Goal: Check status

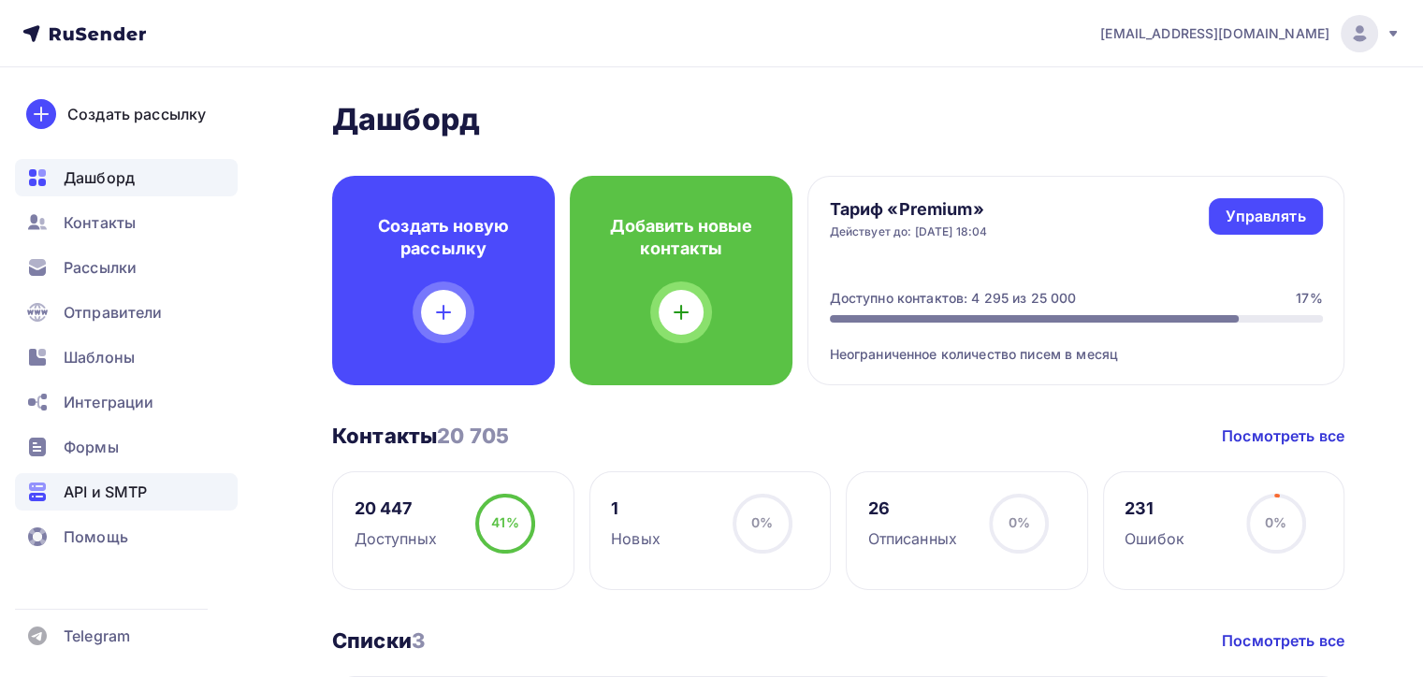
click at [112, 490] on span "API и SMTP" at bounding box center [105, 492] width 83 height 22
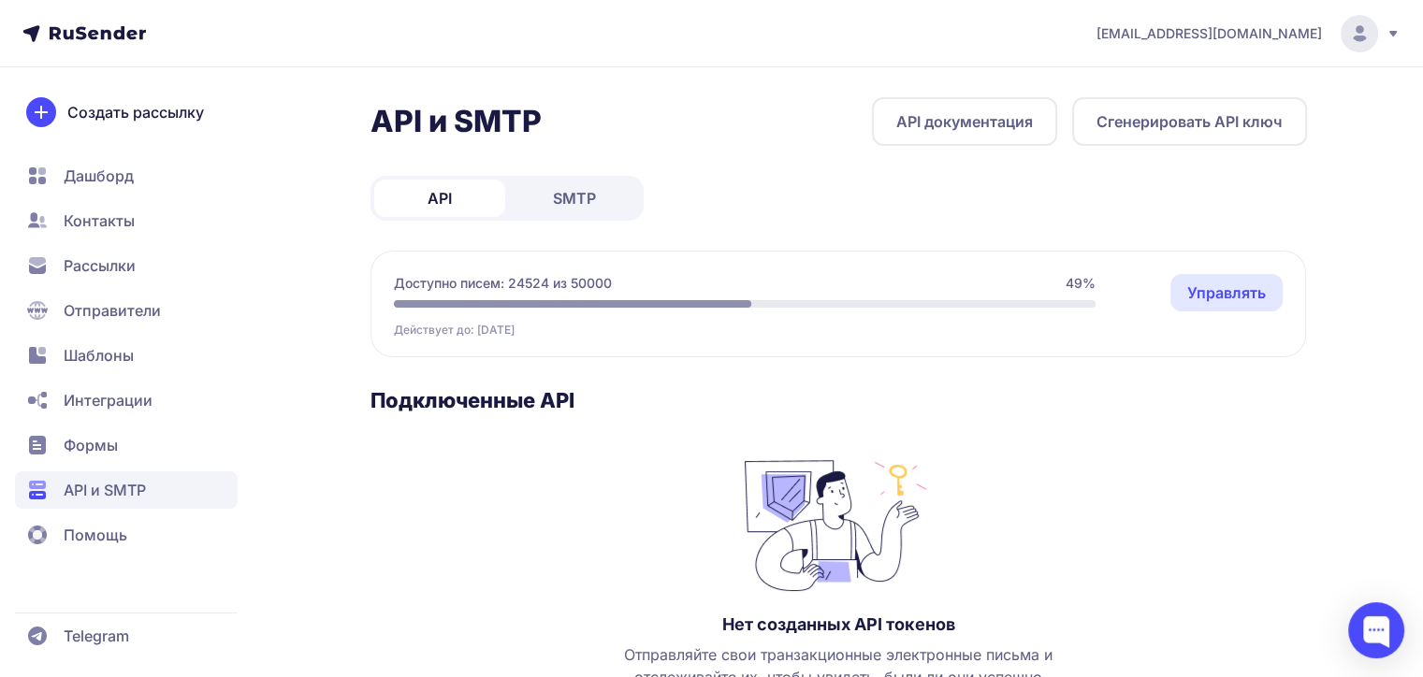
click at [576, 206] on span "SMTP" at bounding box center [574, 198] width 43 height 22
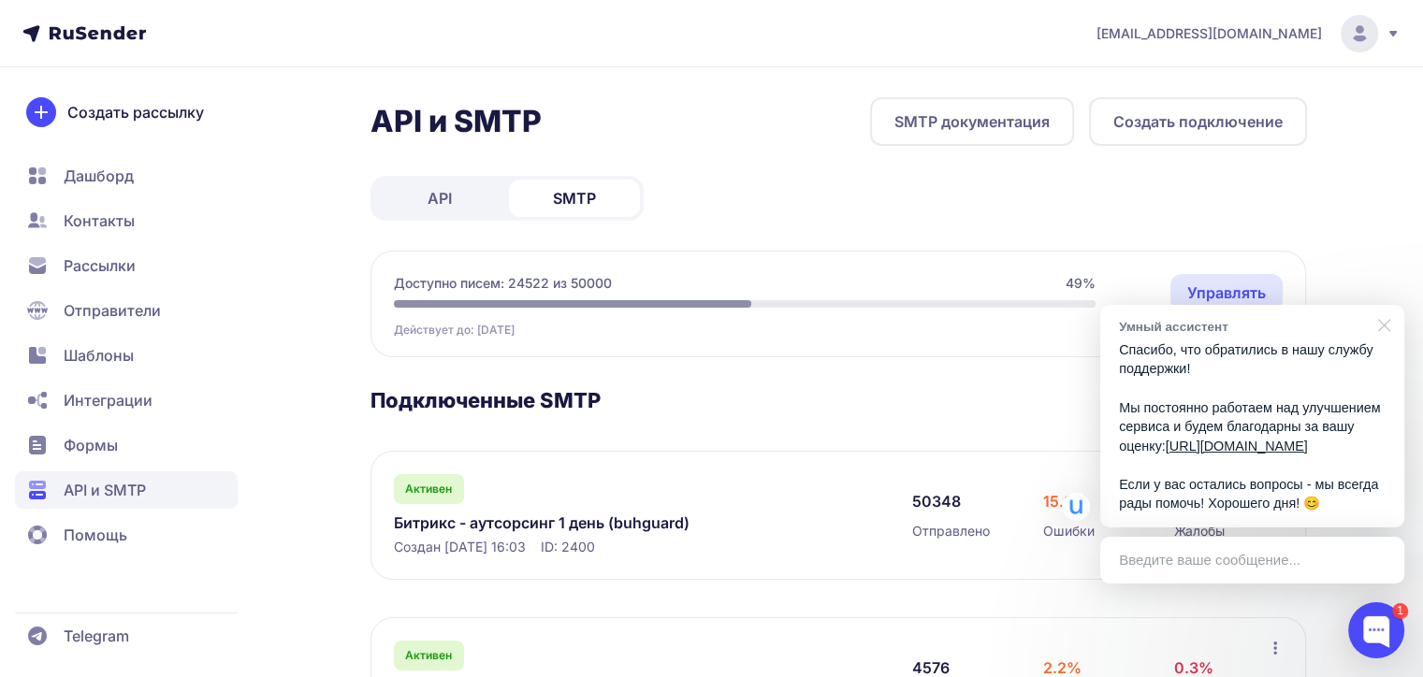
click at [1387, 307] on div at bounding box center [1380, 324] width 47 height 38
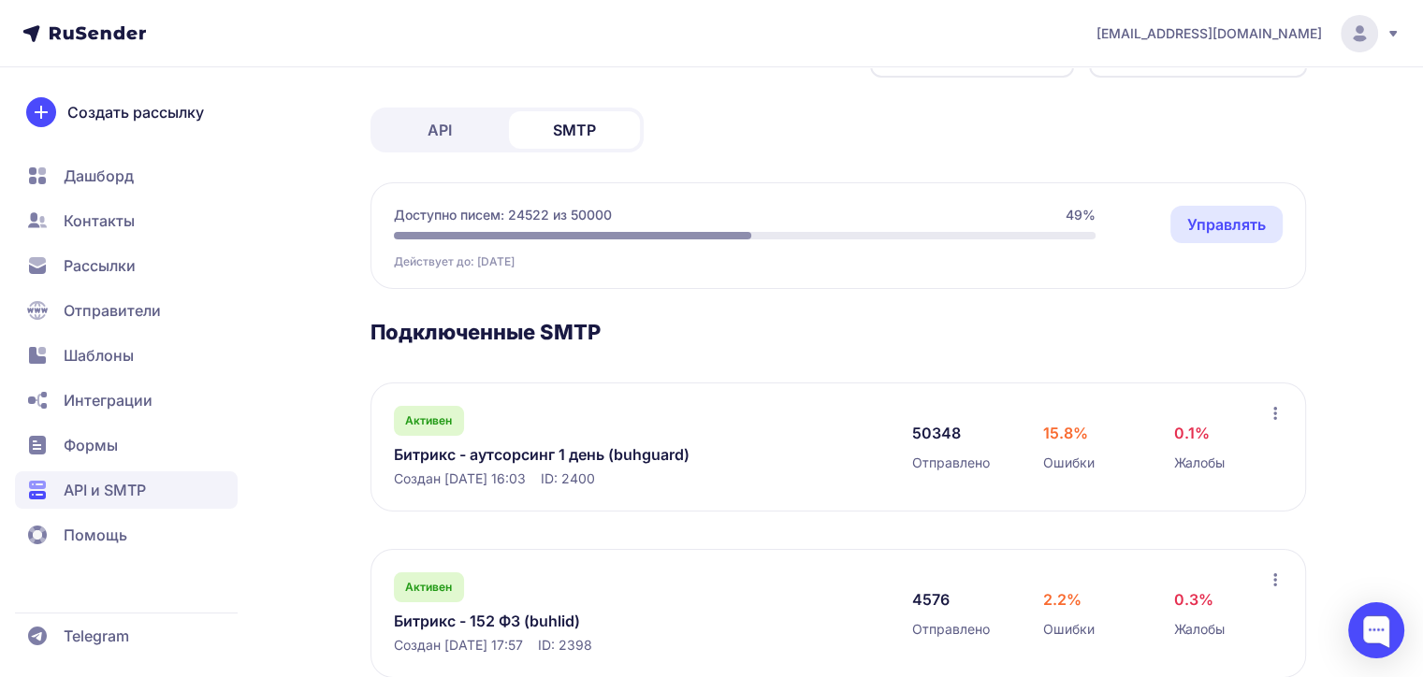
scroll to position [112, 0]
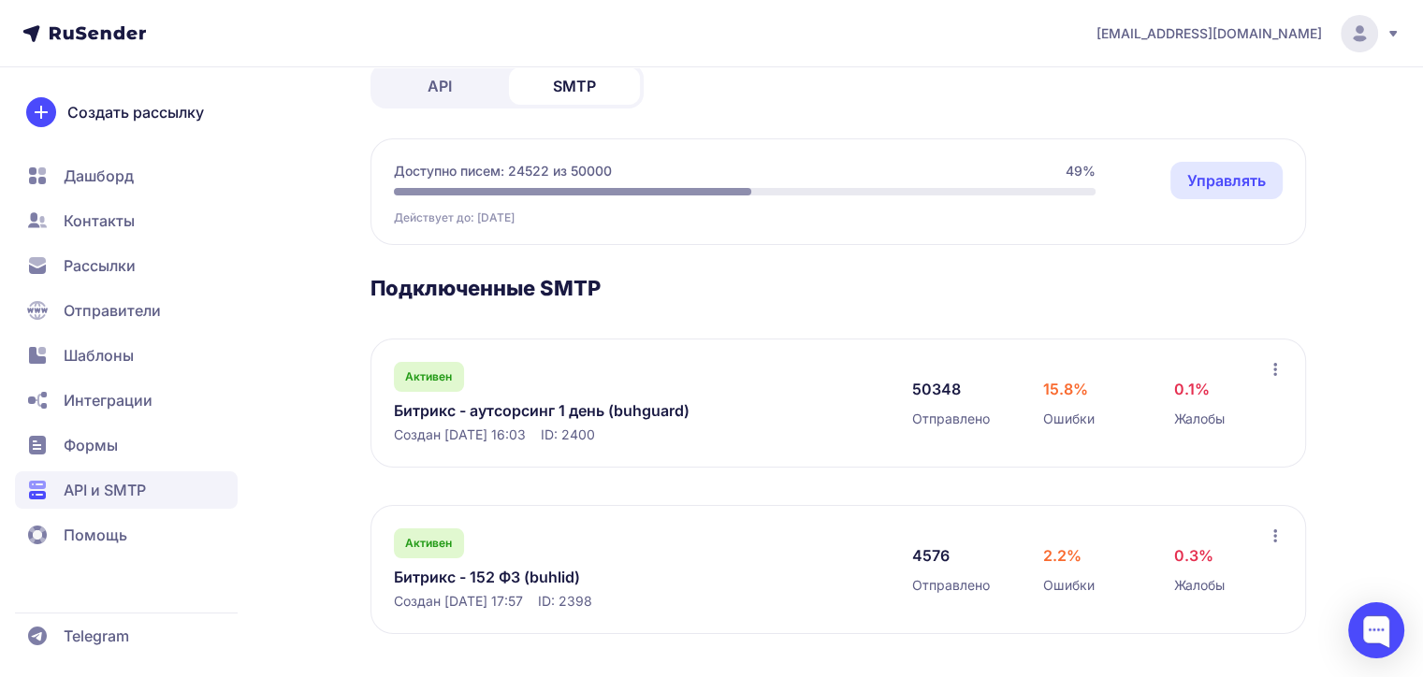
click at [539, 404] on link "Битрикс - аутсорсинг 1 день (buhguard)" at bounding box center [586, 410] width 384 height 22
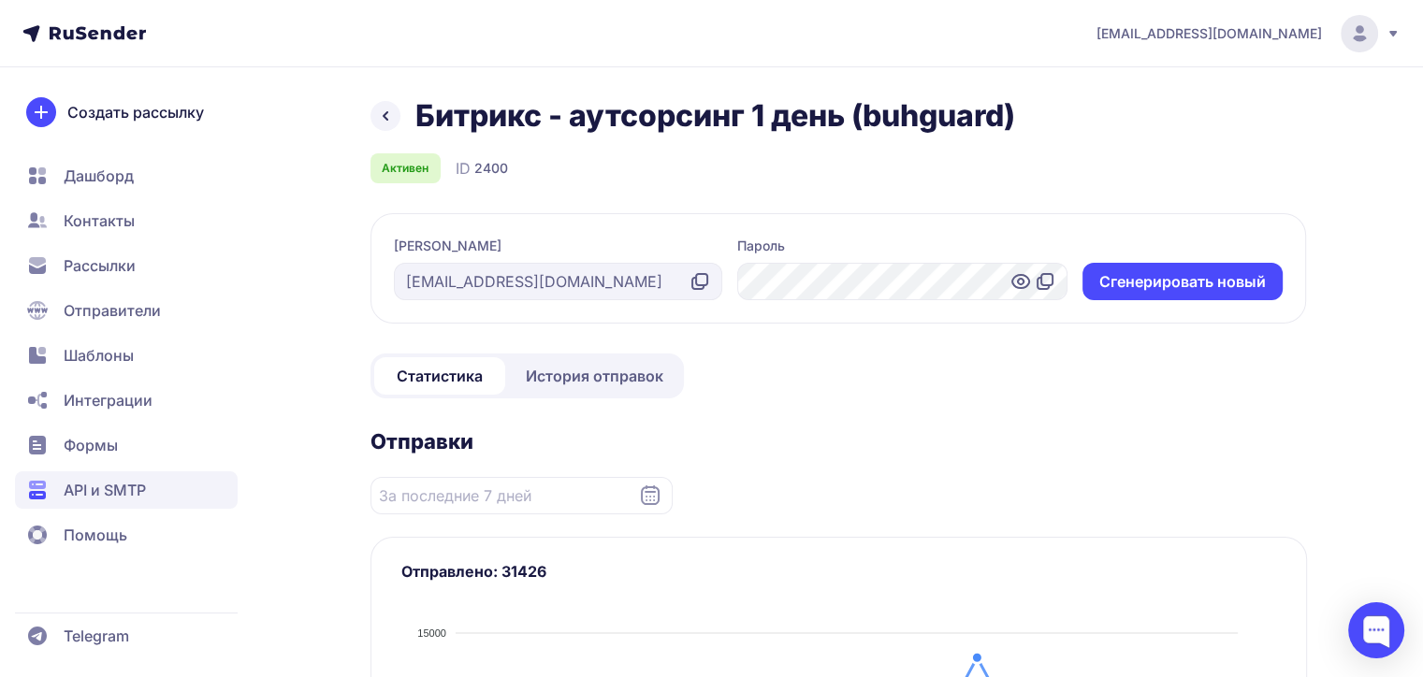
click at [572, 374] on span "История отправок" at bounding box center [595, 376] width 138 height 22
